Goal: Task Accomplishment & Management: Manage account settings

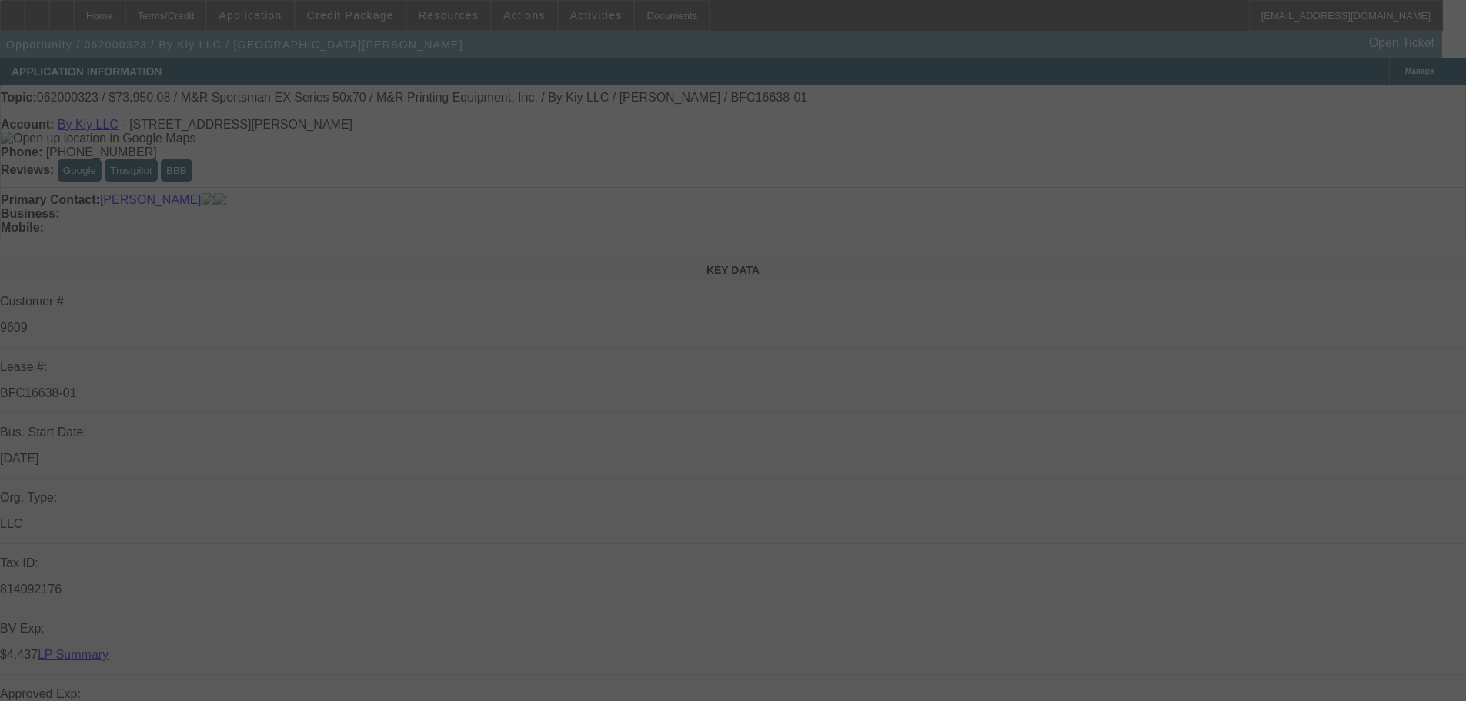
select select "0.1"
select select "0"
select select "2"
select select "0"
select select "2"
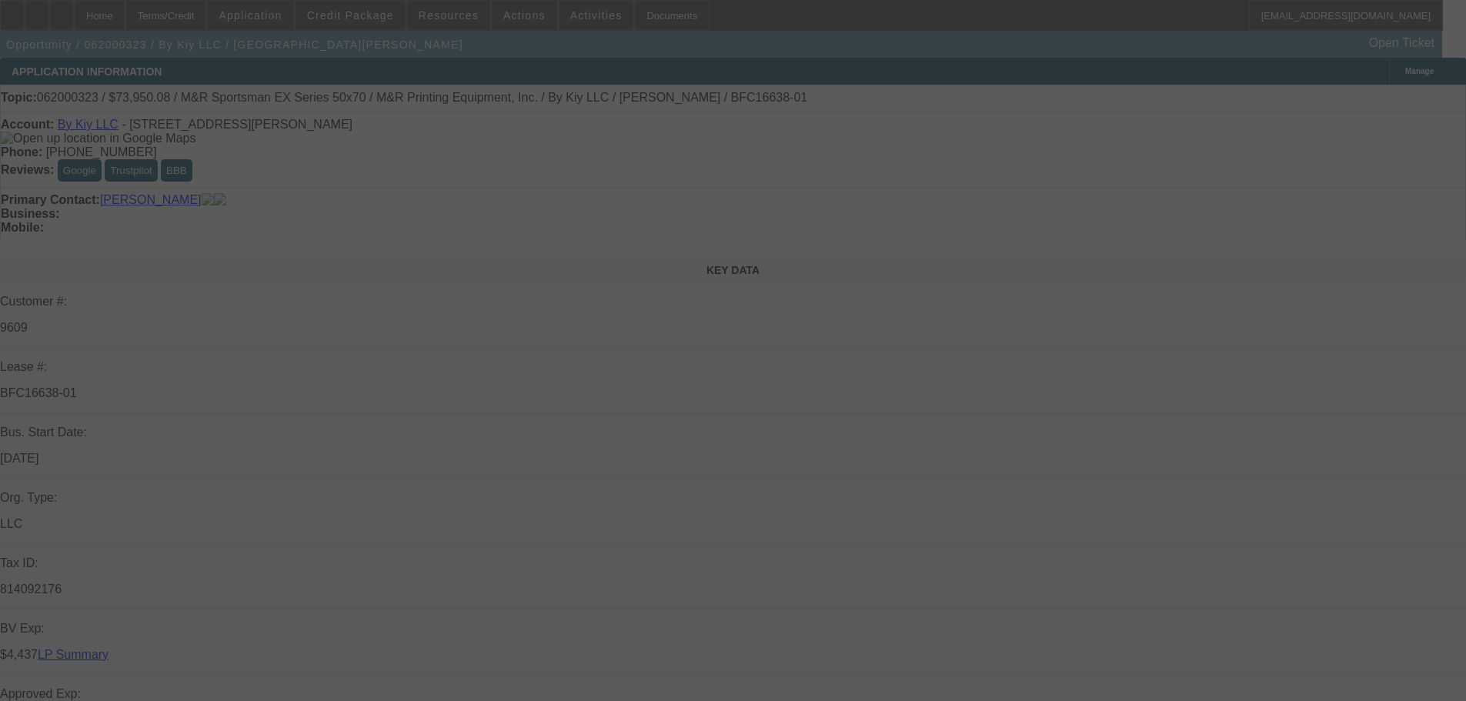
select select "0.1"
select select "0"
select select "2"
select select "0"
select select "2"
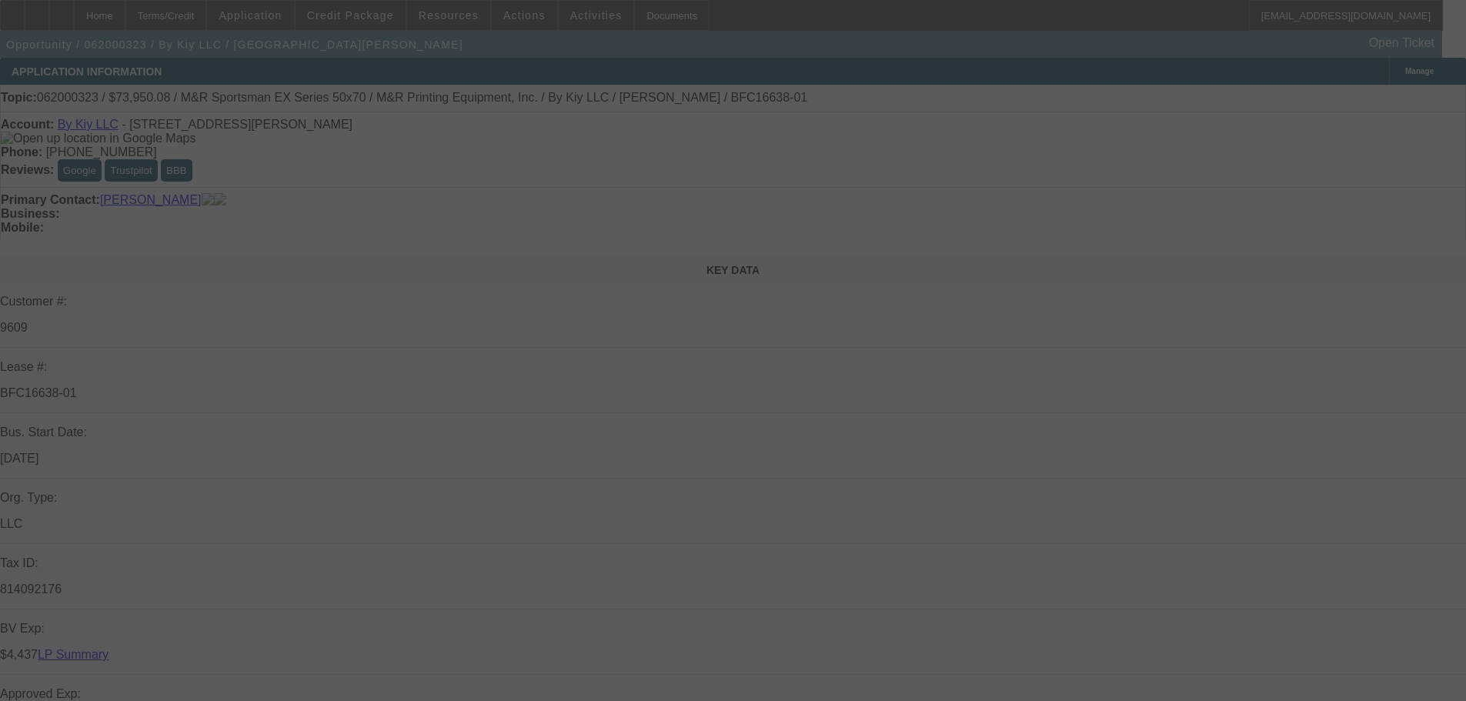
select select "0.1"
select select "0"
select select "2"
select select "0"
select select "2"
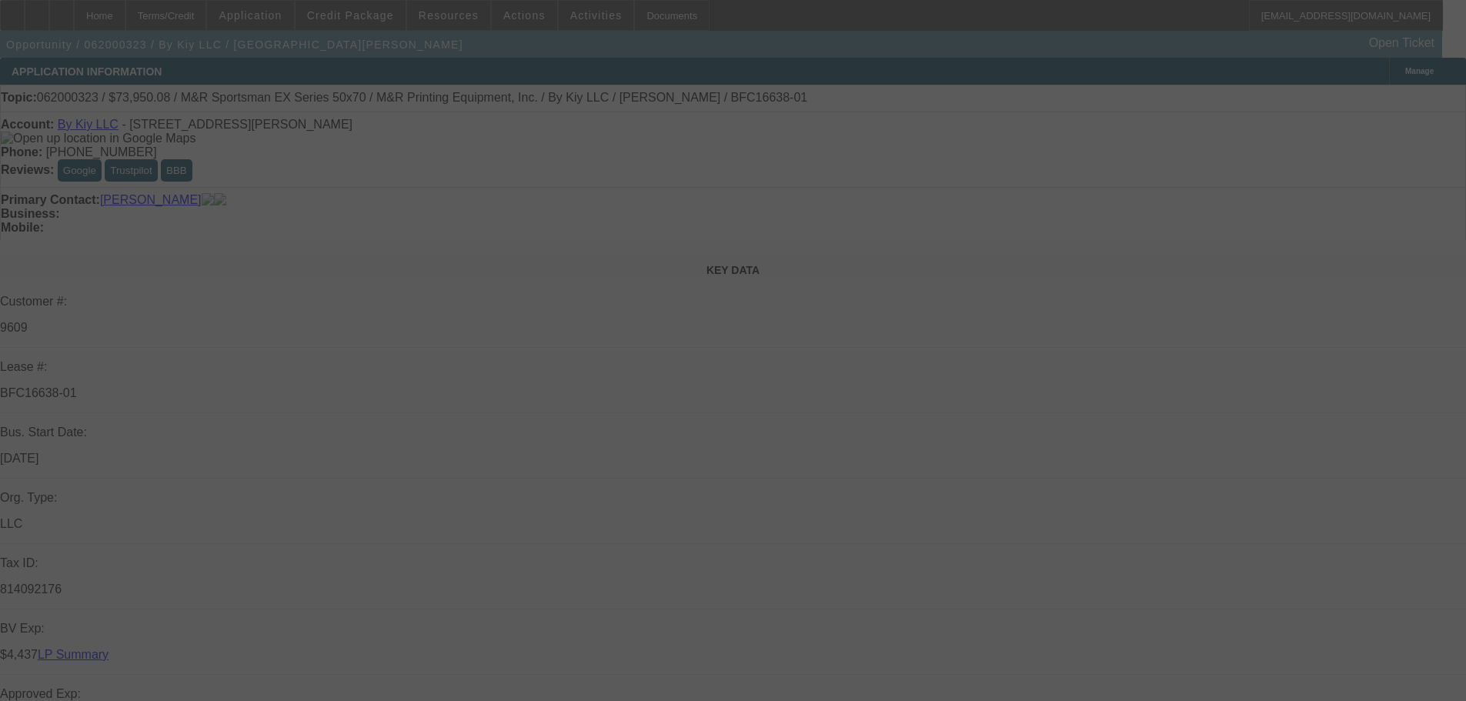
select select "0.1"
select select "0"
select select "2"
select select "0.1"
select select "4"
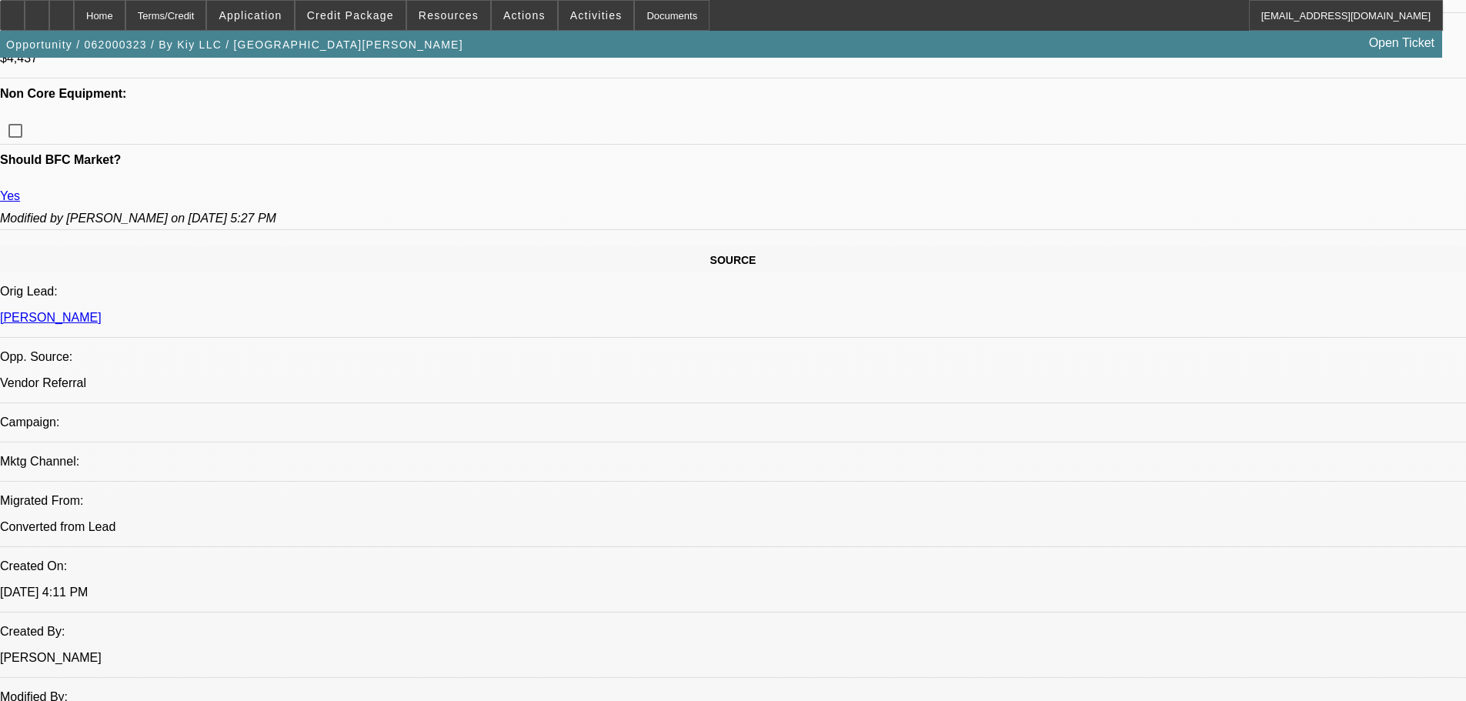
scroll to position [693, 0]
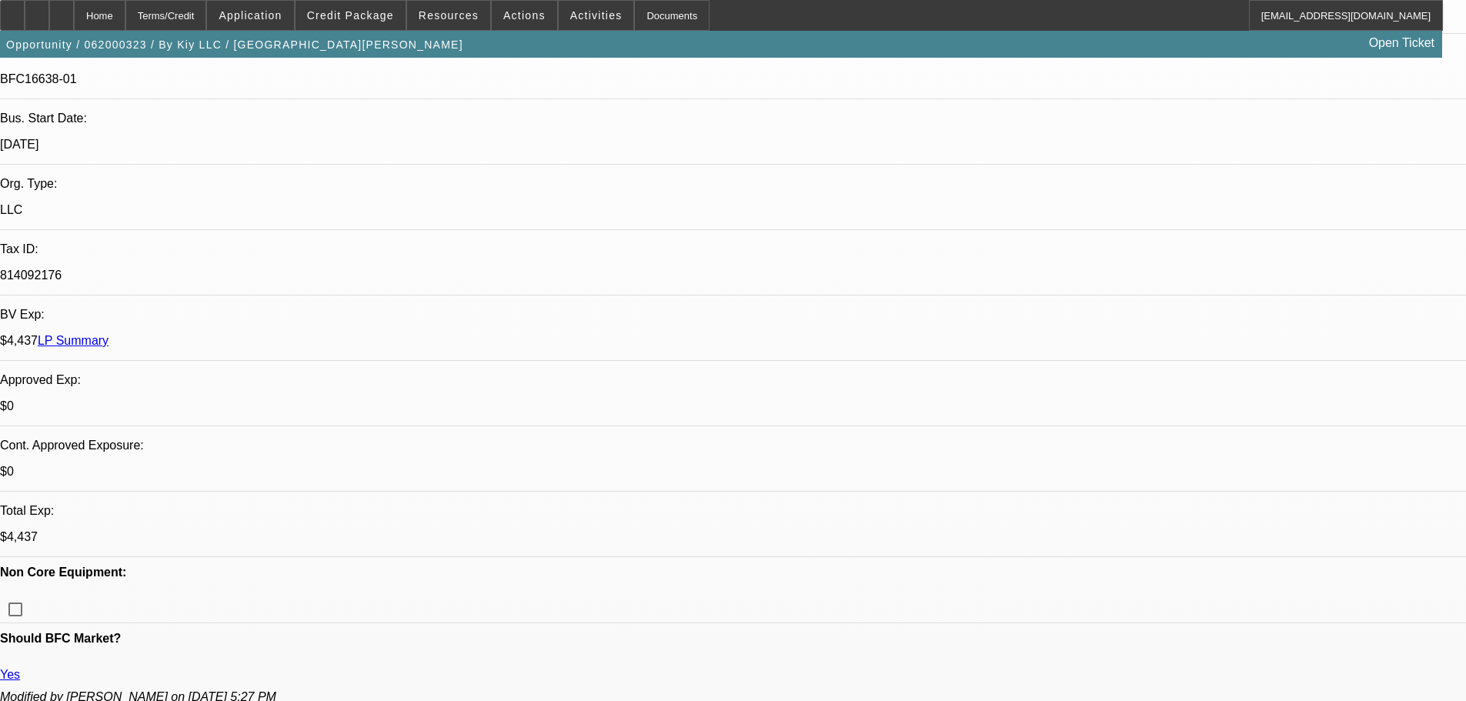
scroll to position [308, 0]
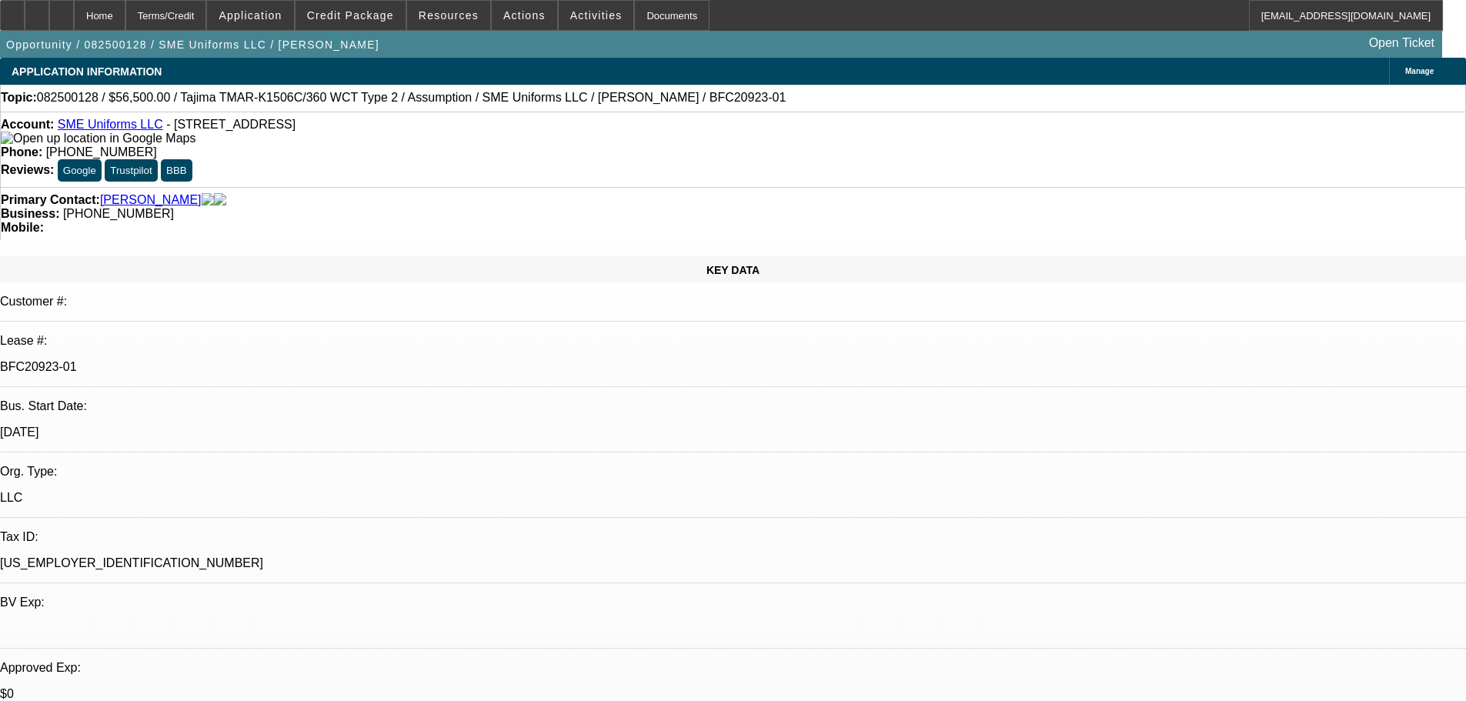
select select "0"
select select "2"
select select "0"
select select "6"
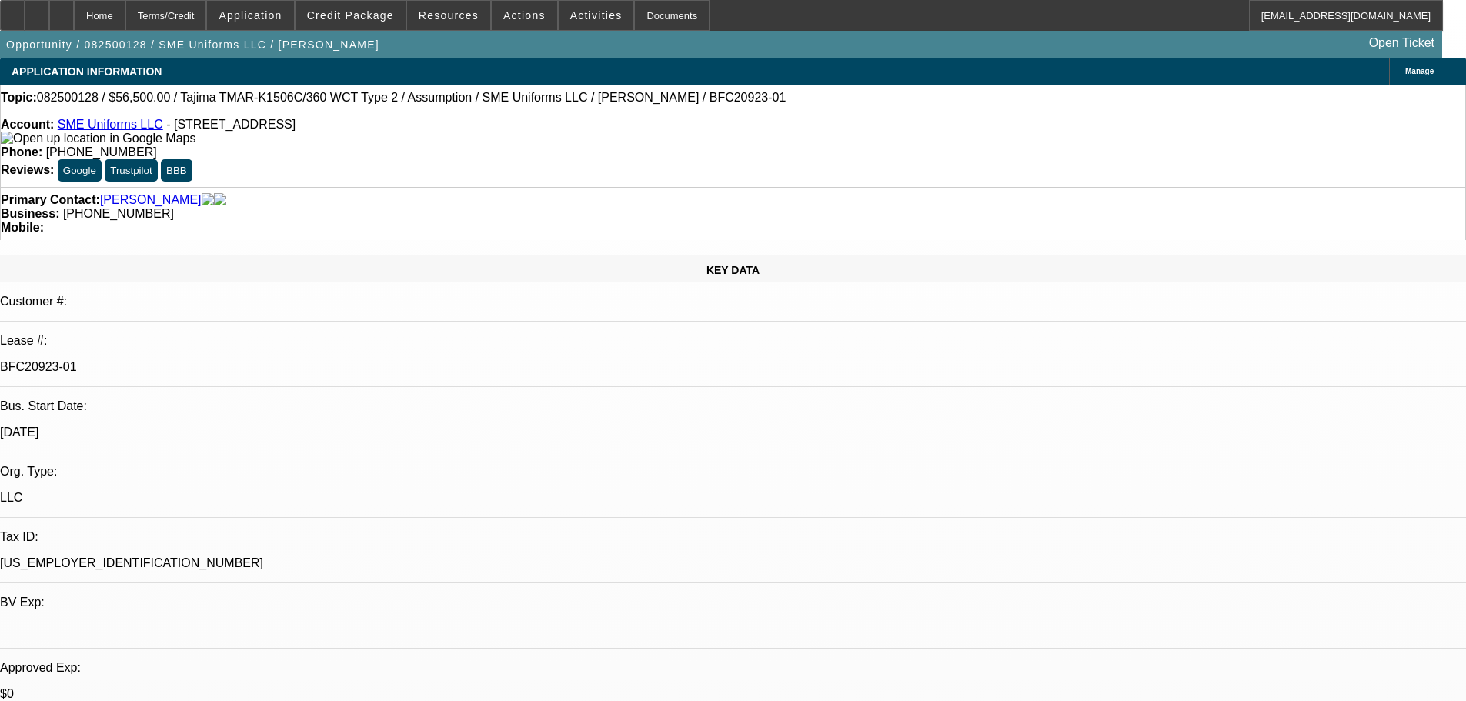
select select "0"
select select "2"
select select "0.1"
select select "4"
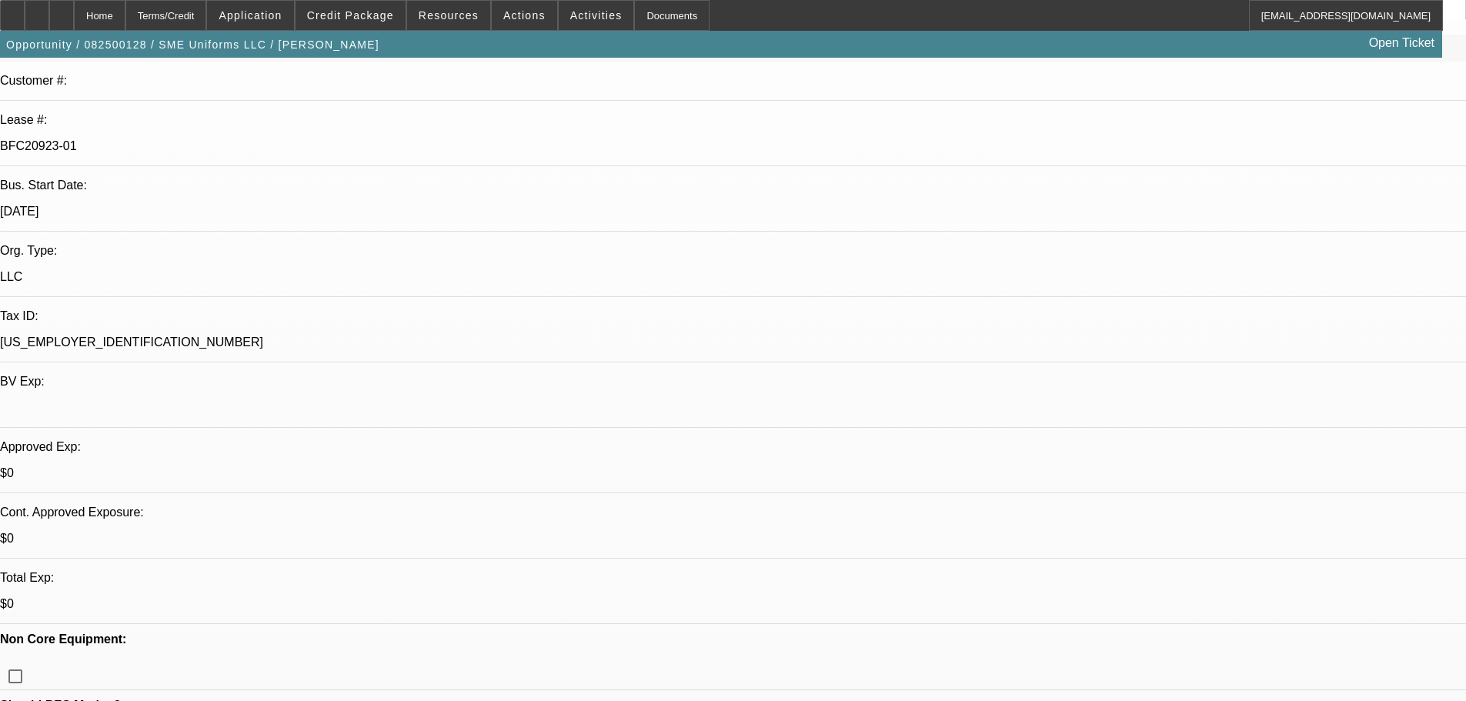
scroll to position [231, 0]
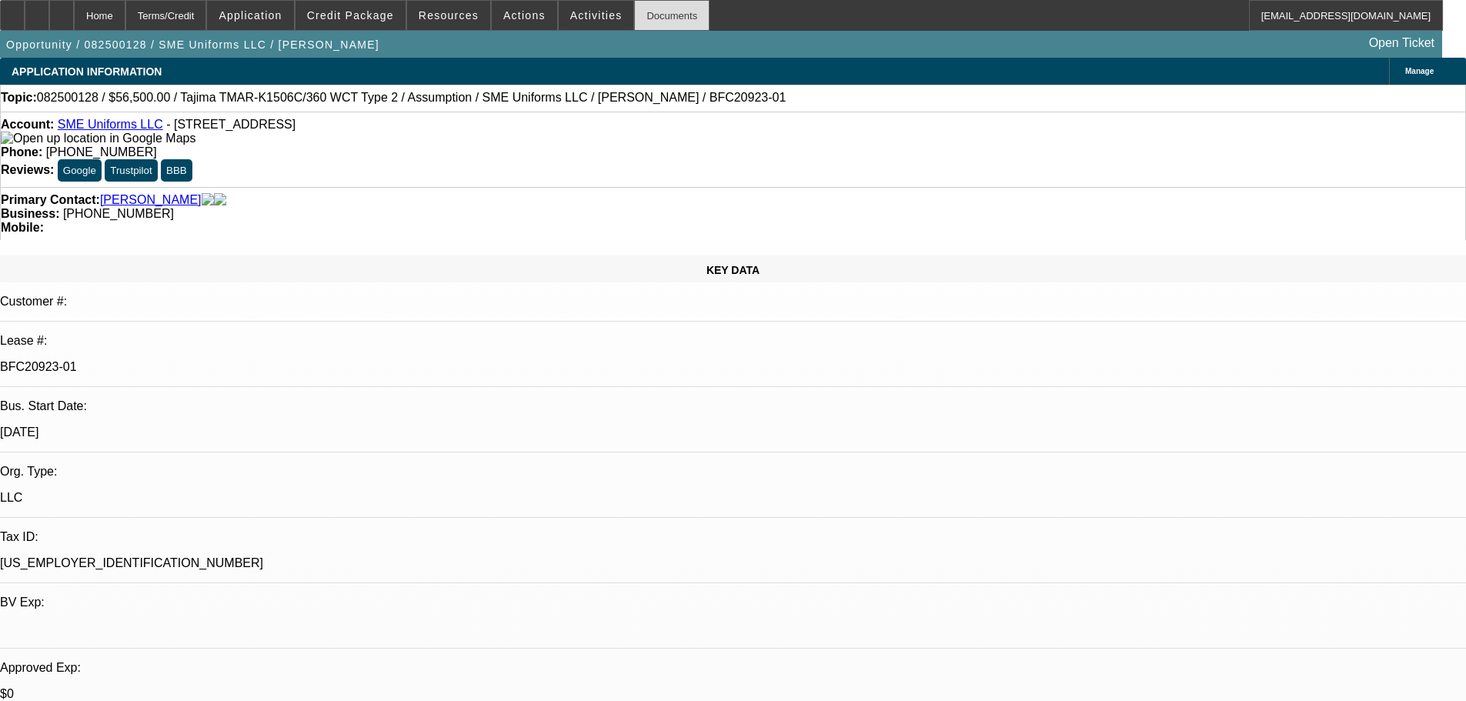
select select "0"
select select "2"
select select "0"
select select "6"
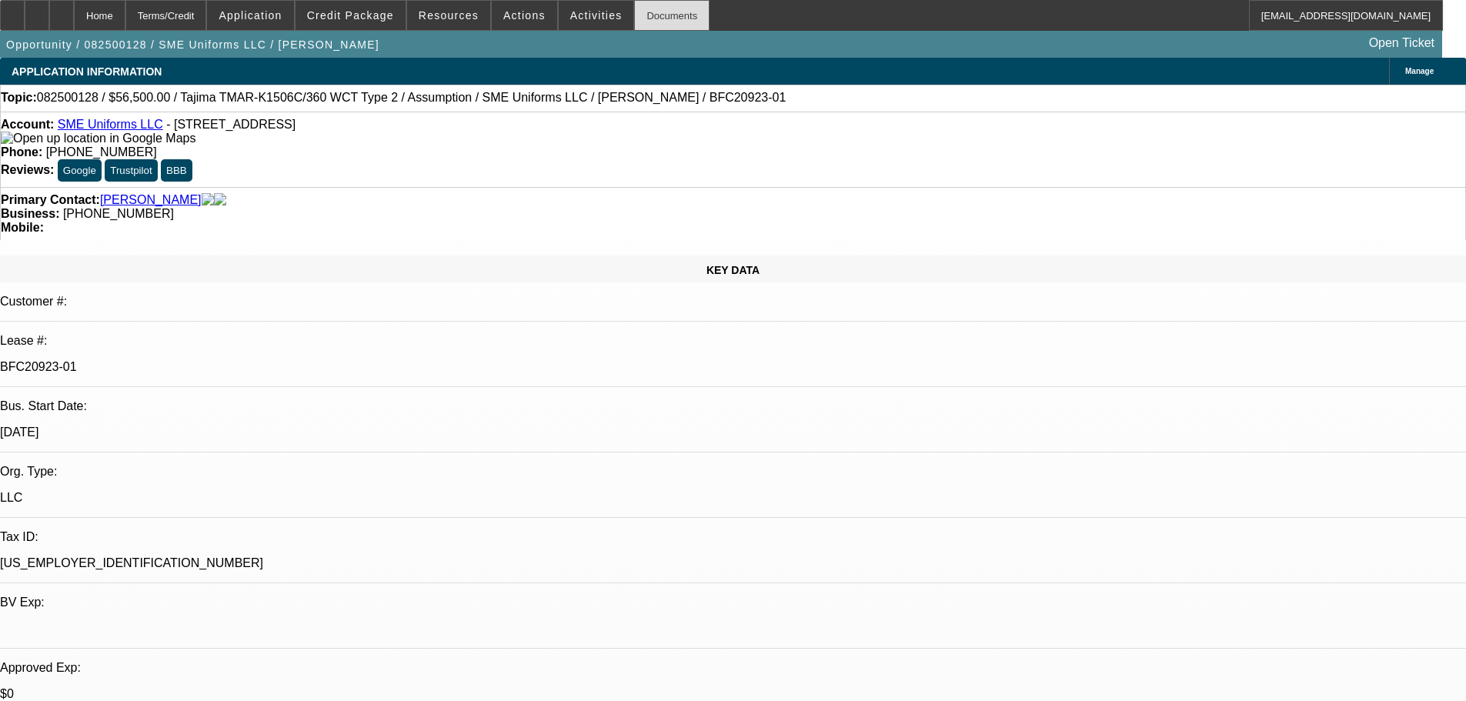
select select "0"
select select "2"
select select "0.1"
select select "4"
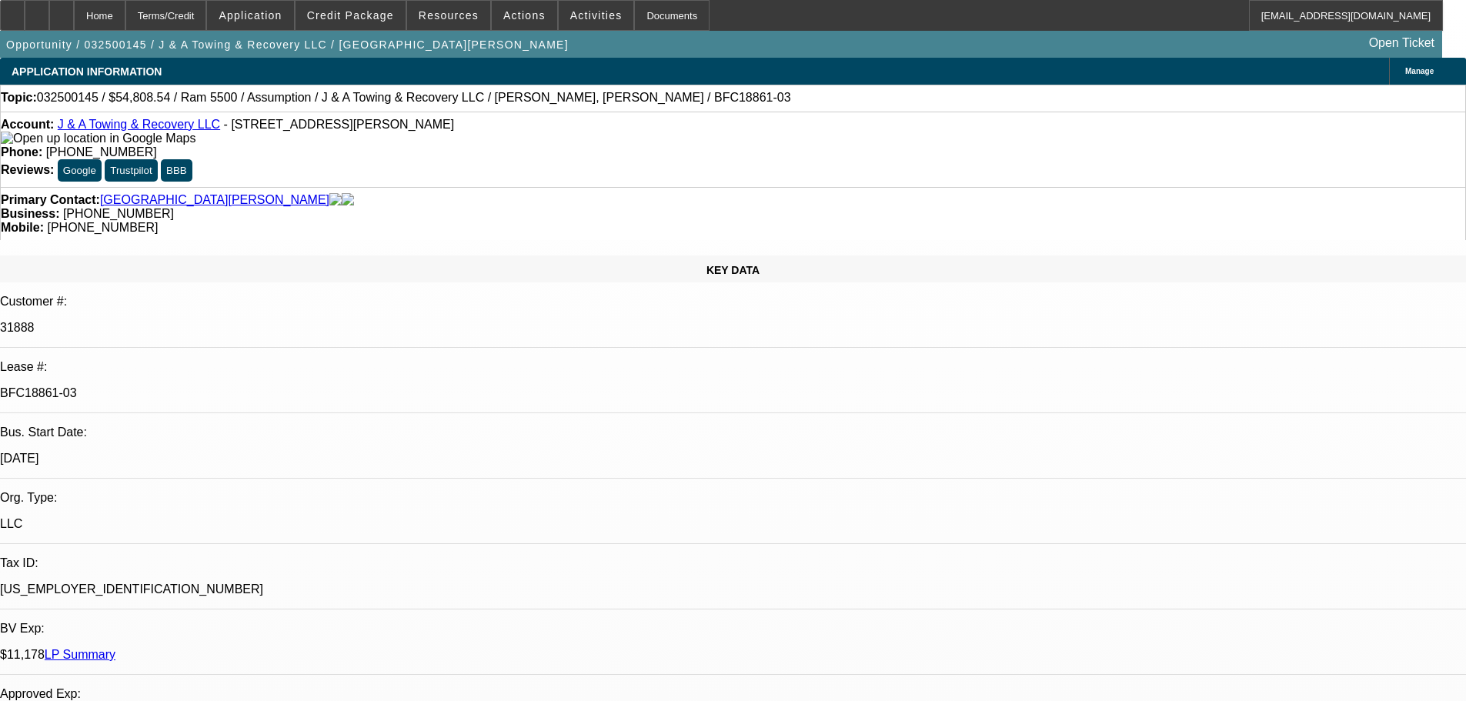
select select "0"
select select "2"
select select "0.1"
select select "4"
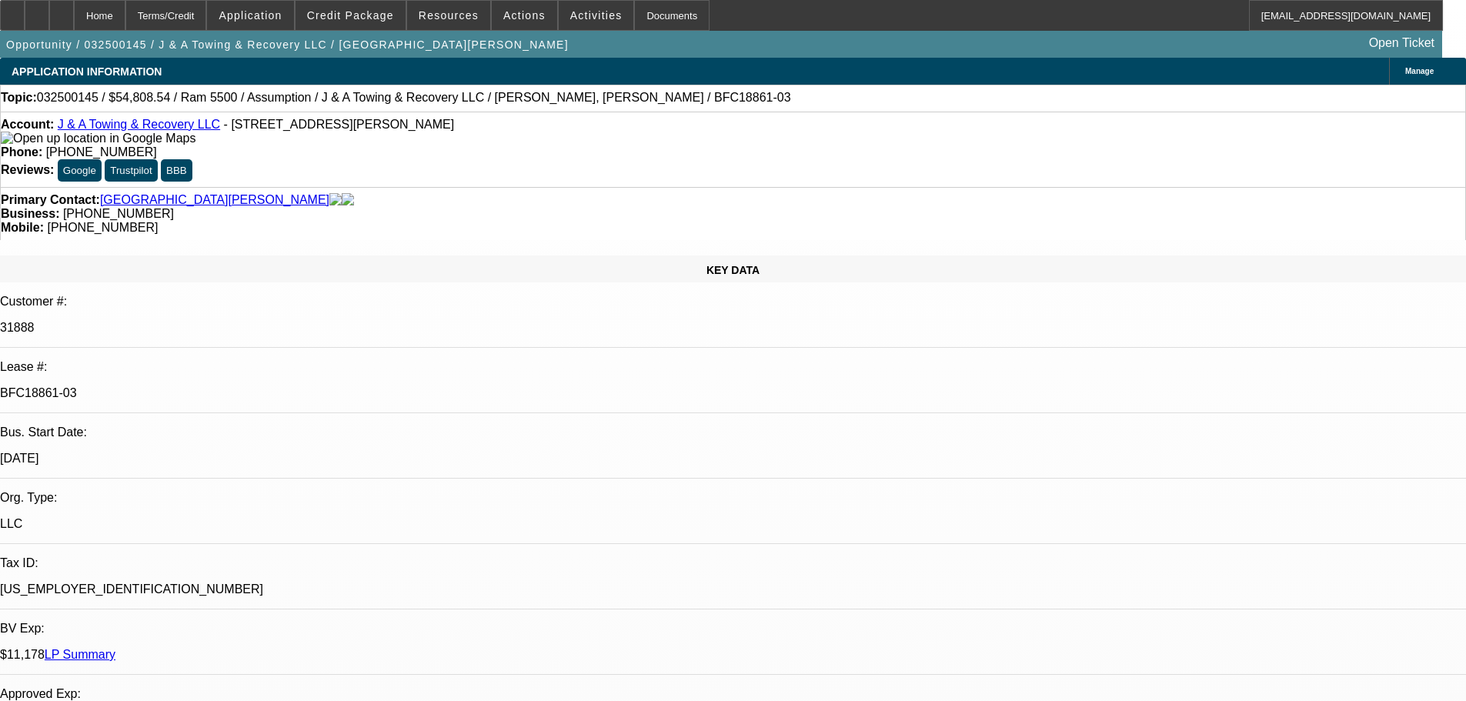
select select "0"
select select "2"
select select "0.1"
select select "4"
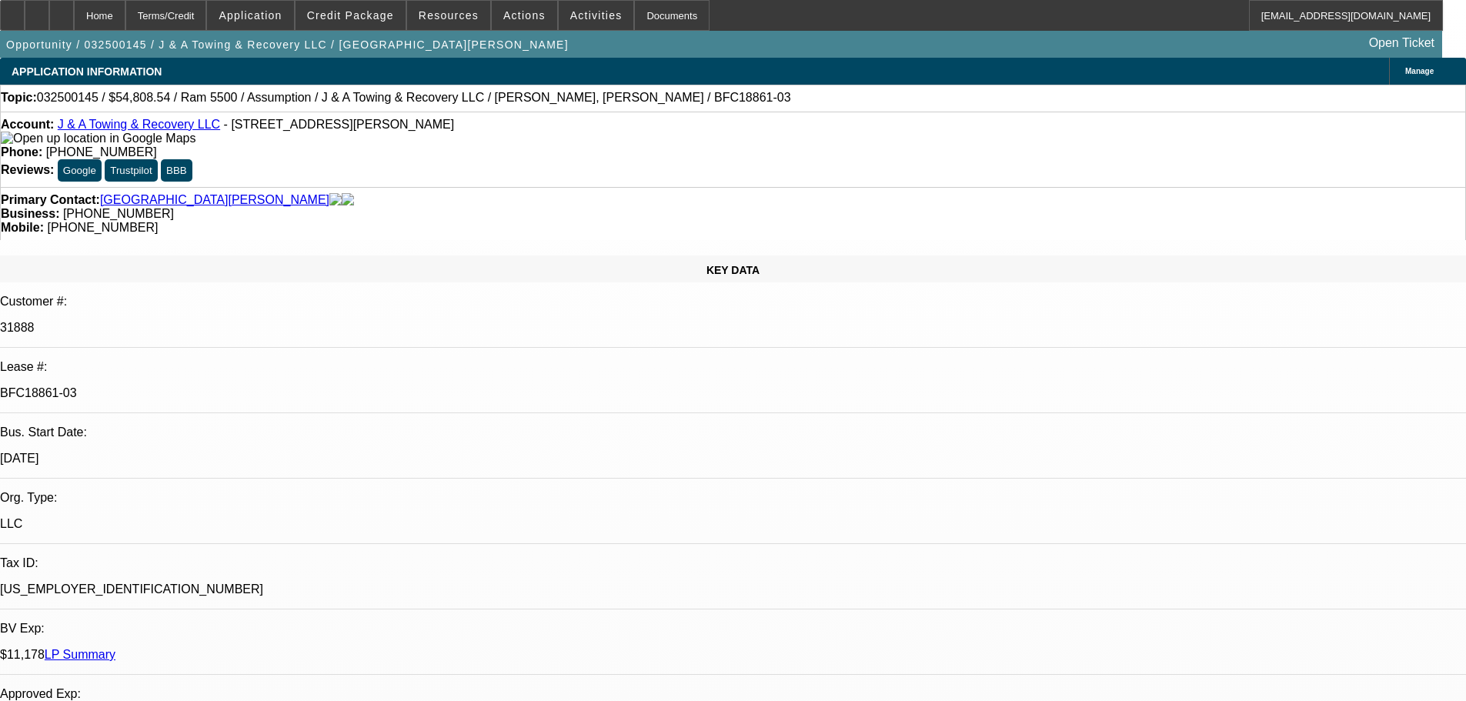
select select "0"
select select "2"
select select "0.1"
select select "4"
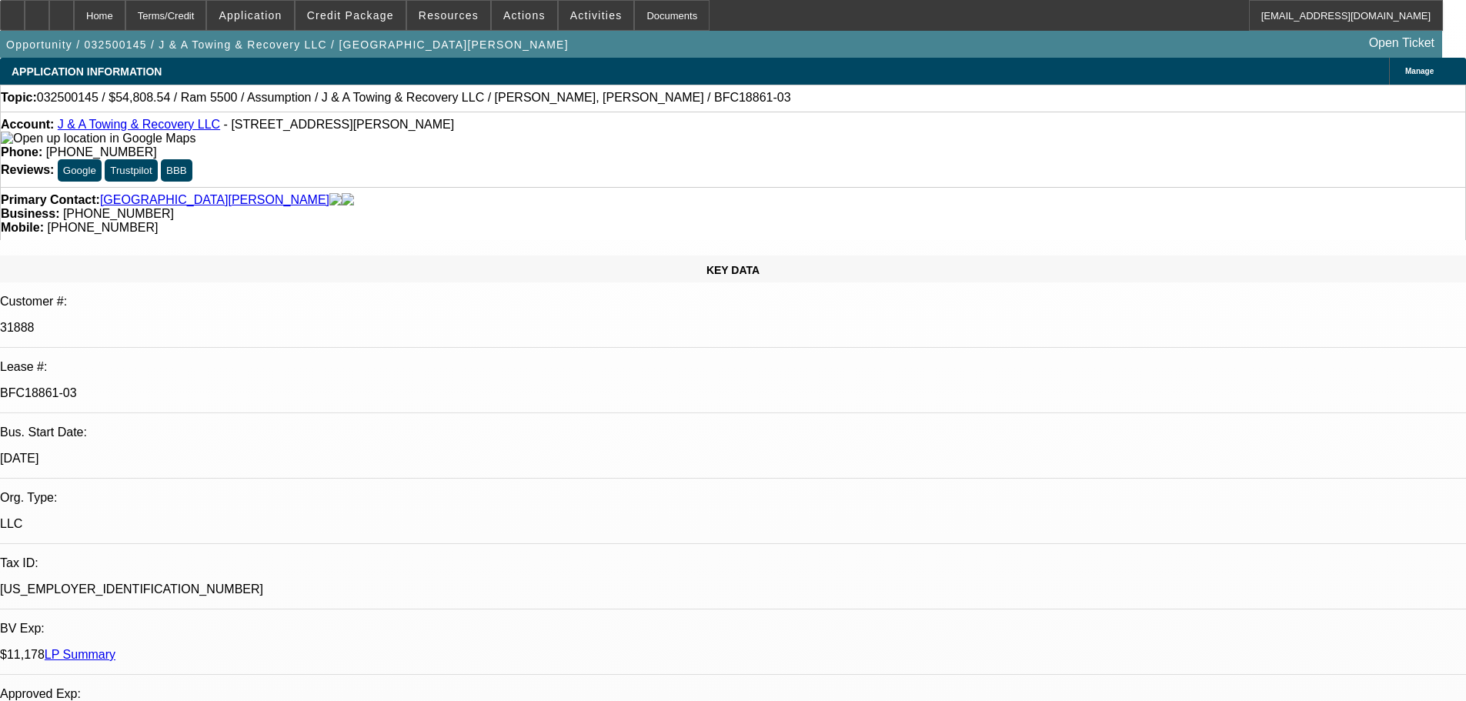
select select "0"
select select "2"
select select "0.1"
select select "4"
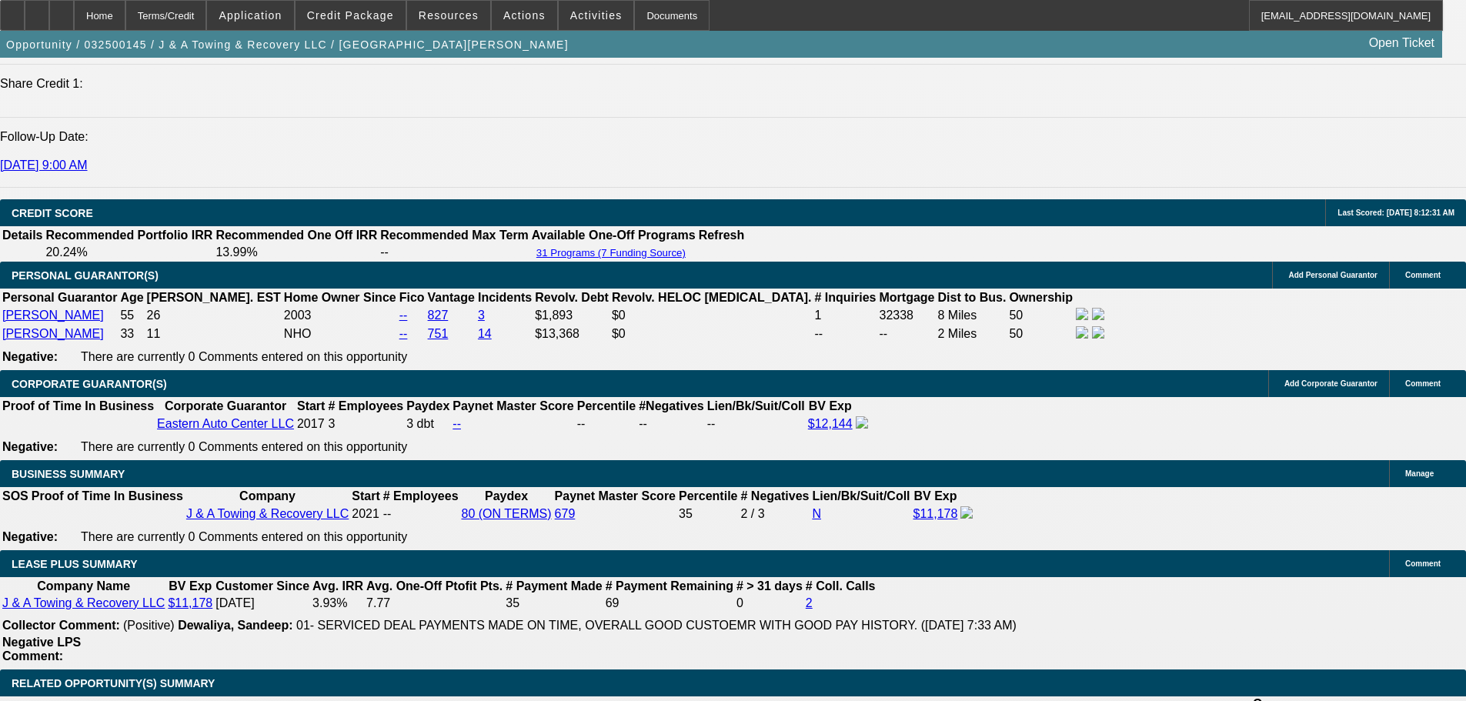
scroll to position [2078, 0]
